Goal: Task Accomplishment & Management: Use online tool/utility

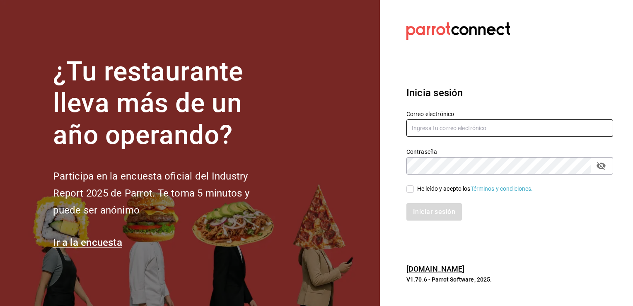
type input "[PERSON_NAME][EMAIL_ADDRESS][PERSON_NAME][DOMAIN_NAME]"
click at [413, 186] on input "He leído y acepto los Términos y condiciones." at bounding box center [409, 188] width 7 height 7
checkbox input "true"
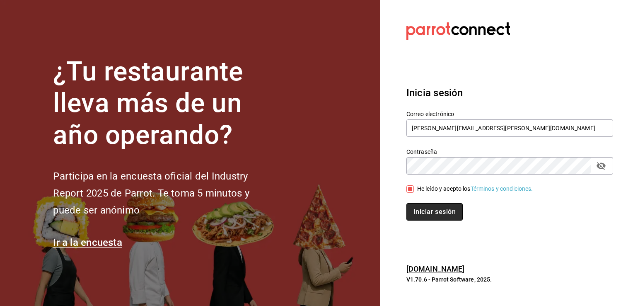
click at [418, 205] on button "Iniciar sesión" at bounding box center [434, 211] width 56 height 17
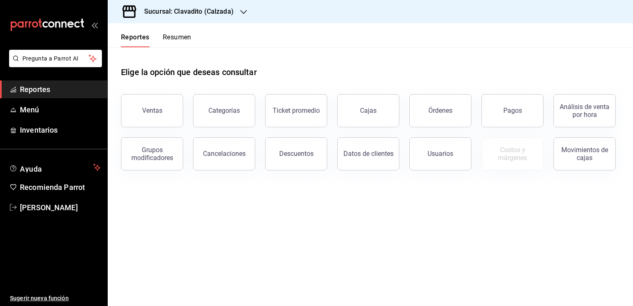
click at [240, 10] on icon "button" at bounding box center [243, 12] width 7 height 7
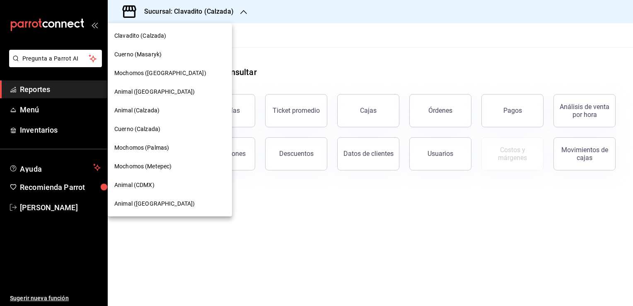
click at [168, 38] on div "Clavadito (Calzada)" at bounding box center [169, 35] width 111 height 9
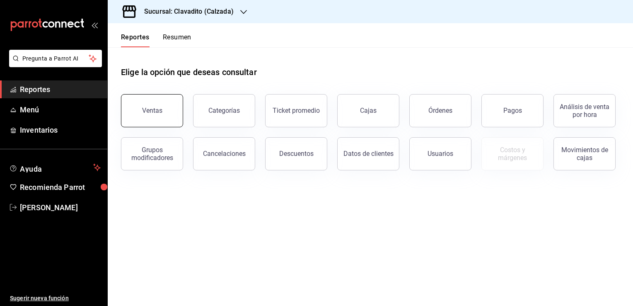
click at [155, 108] on div "Ventas" at bounding box center [152, 110] width 20 height 8
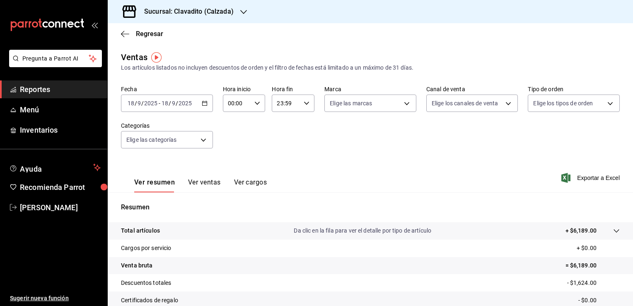
click at [208, 181] on button "Ver ventas" at bounding box center [204, 185] width 33 height 14
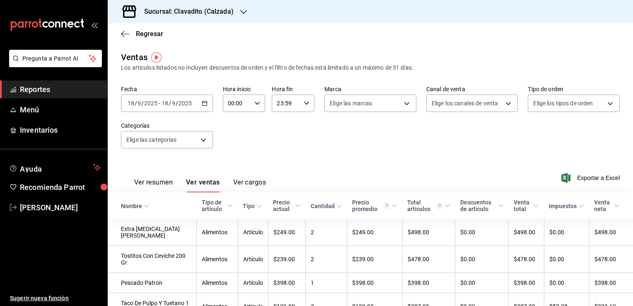
click at [261, 185] on button "Ver cargos" at bounding box center [249, 185] width 33 height 14
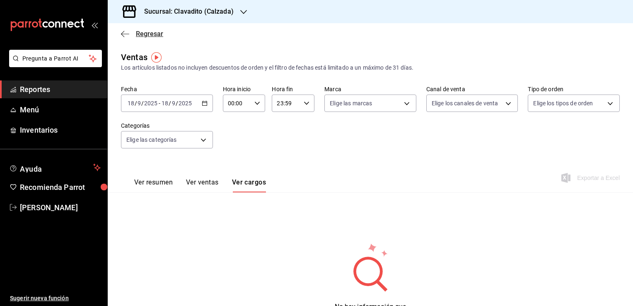
click at [131, 32] on span "Regresar" at bounding box center [142, 34] width 42 height 8
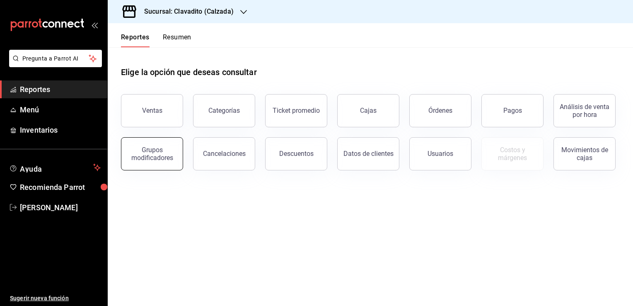
click at [157, 150] on div "Grupos modificadores" at bounding box center [151, 154] width 51 height 16
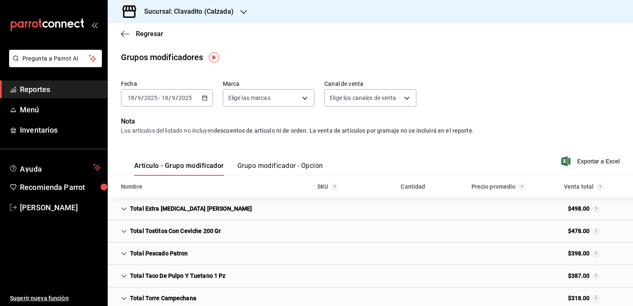
click at [291, 39] on div "Regresar" at bounding box center [370, 33] width 525 height 21
click at [36, 107] on span "Menú" at bounding box center [60, 109] width 81 height 11
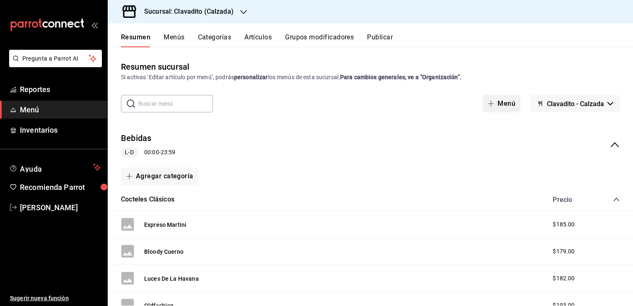
click at [488, 105] on icon "button" at bounding box center [491, 103] width 7 height 7
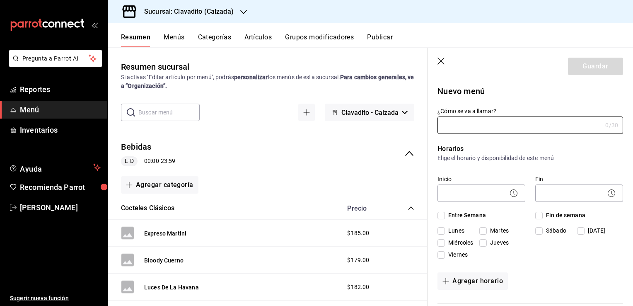
click at [444, 62] on icon "button" at bounding box center [441, 62] width 8 height 8
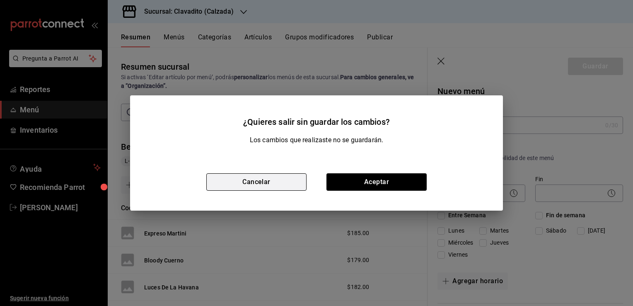
click at [282, 183] on button "Cancelar" at bounding box center [256, 181] width 100 height 17
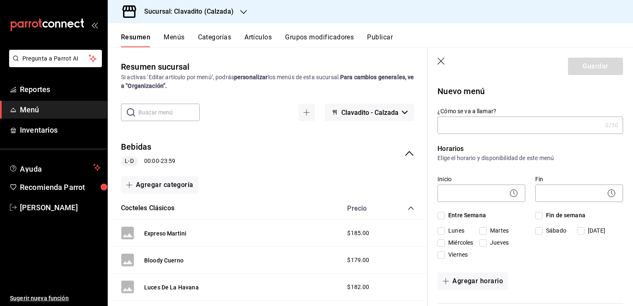
click at [439, 64] on icon "button" at bounding box center [441, 62] width 8 height 8
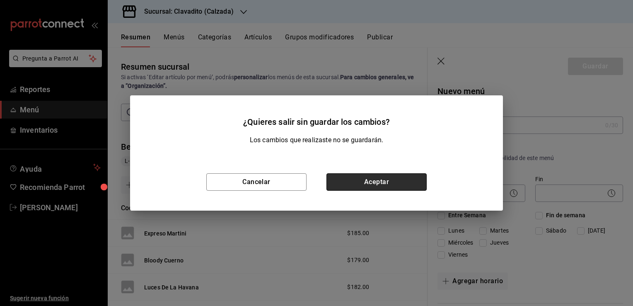
click at [363, 186] on button "Aceptar" at bounding box center [376, 181] width 100 height 17
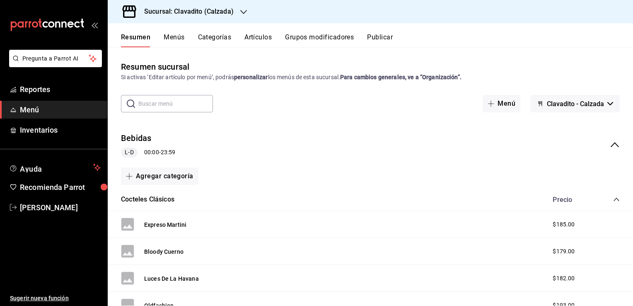
click at [30, 110] on span "Menú" at bounding box center [60, 109] width 81 height 11
click at [181, 32] on div "Resumen Menús Categorías Artículos Grupos modificadores Publicar" at bounding box center [370, 35] width 525 height 24
click at [174, 41] on button "Menús" at bounding box center [174, 40] width 21 height 14
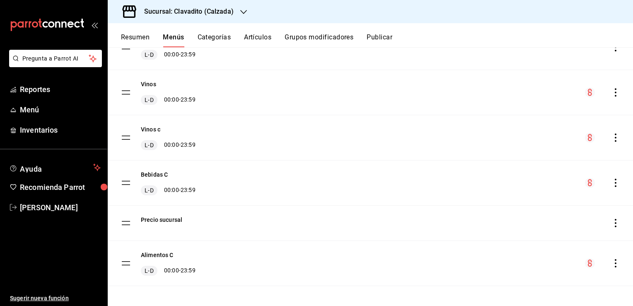
scroll to position [142, 0]
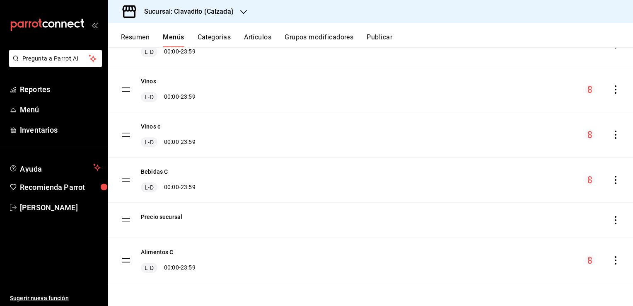
click at [611, 258] on icon "actions" at bounding box center [615, 260] width 8 height 8
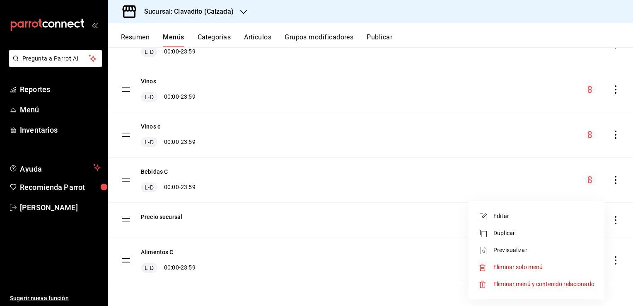
click at [501, 249] on span "Previsualizar" at bounding box center [543, 250] width 101 height 9
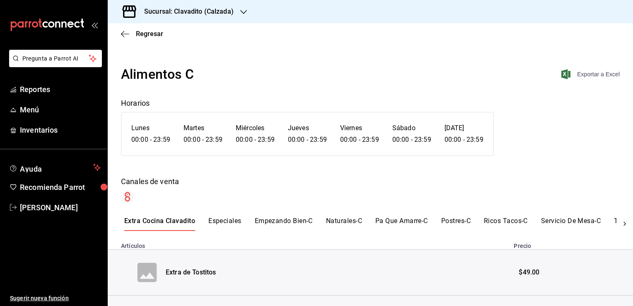
click at [585, 72] on span "Exportar a Excel" at bounding box center [591, 74] width 57 height 10
